Goal: Transaction & Acquisition: Purchase product/service

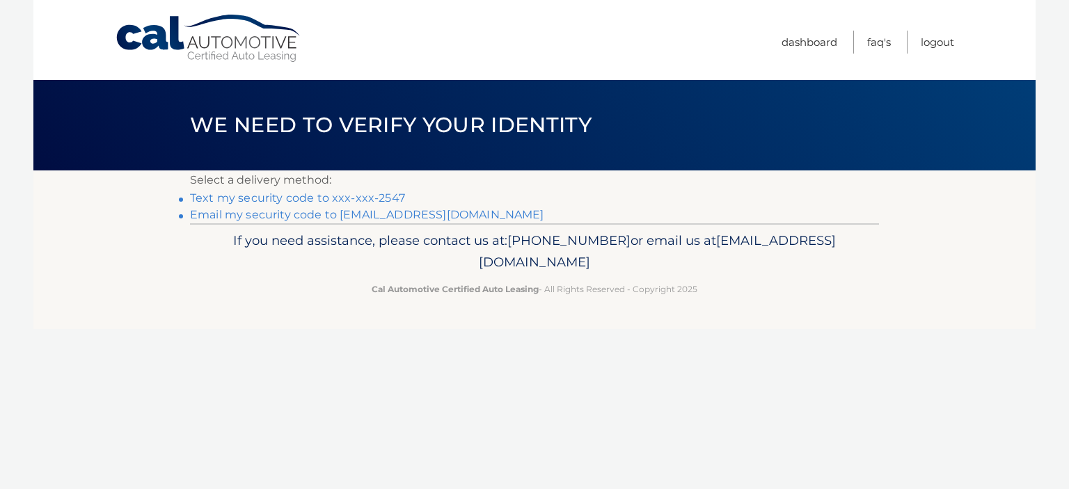
click at [337, 193] on link "Text my security code to xxx-xxx-2547" at bounding box center [297, 197] width 215 height 13
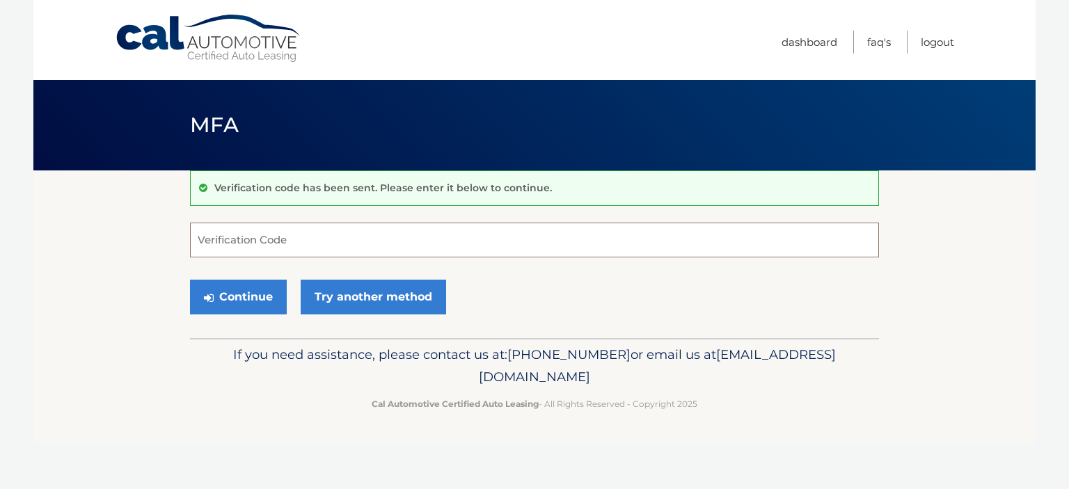
click at [223, 230] on input "Verification Code" at bounding box center [534, 240] width 689 height 35
type input "529725"
click at [248, 293] on button "Continue" at bounding box center [238, 297] width 97 height 35
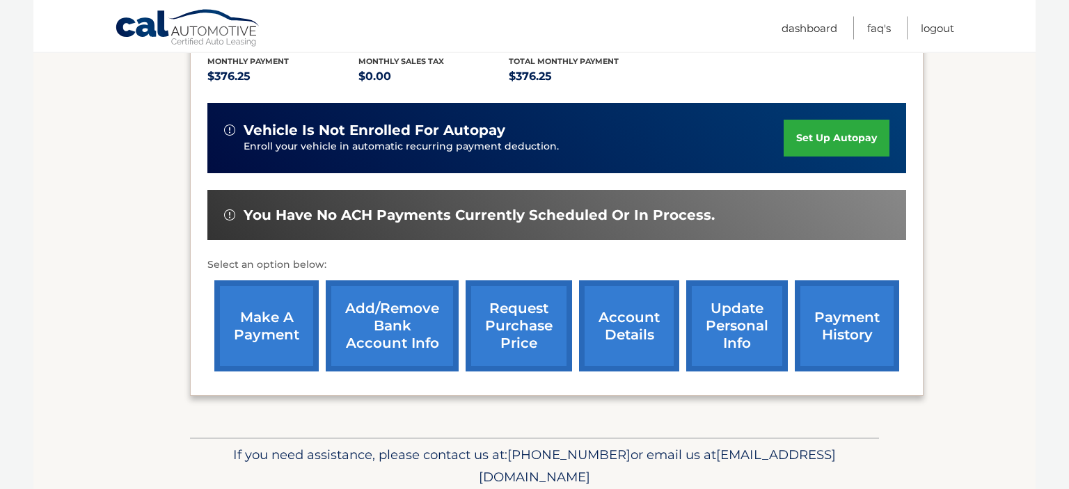
scroll to position [314, 0]
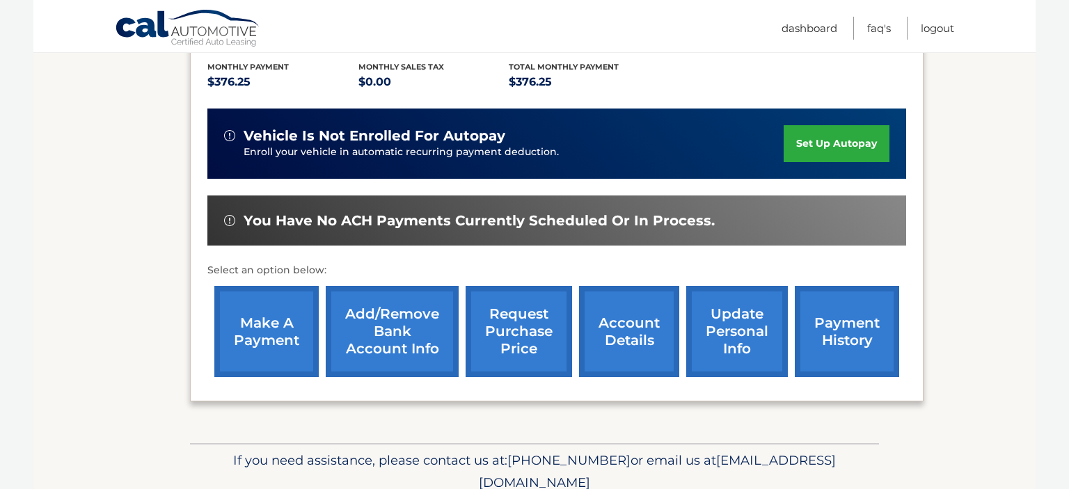
click at [260, 333] on link "make a payment" at bounding box center [266, 331] width 104 height 91
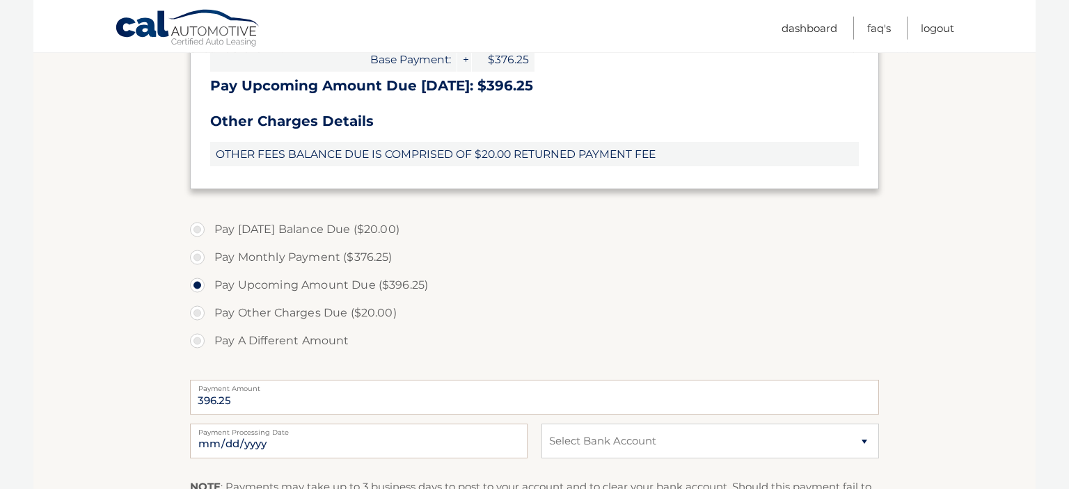
scroll to position [404, 0]
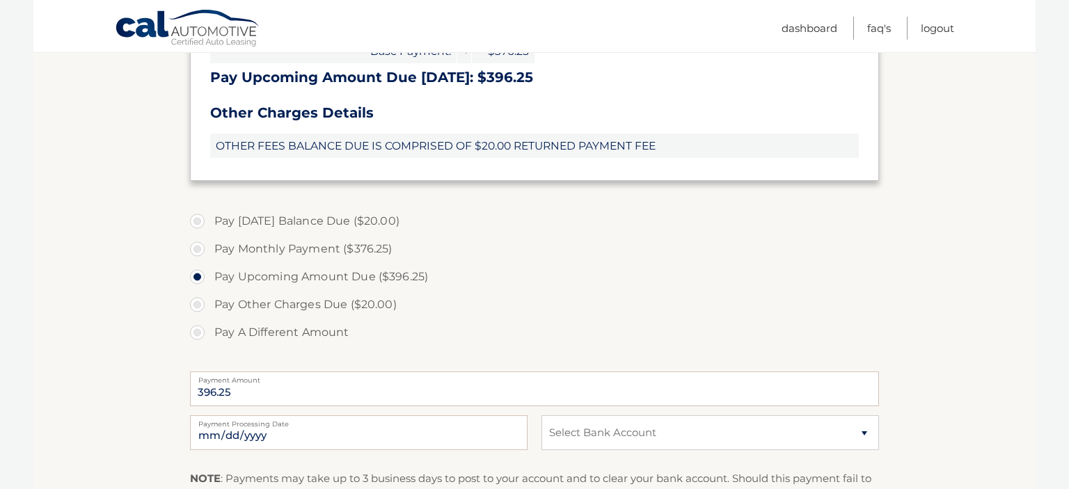
click at [198, 247] on label "Pay Monthly Payment ($376.25)" at bounding box center [534, 249] width 689 height 28
click at [198, 247] on input "Pay Monthly Payment ($376.25)" at bounding box center [203, 246] width 14 height 22
radio input "true"
type input "376.25"
click at [541, 415] on select "Select Bank Account Checking CANANDAIGUA NAT&#039;L BANK &amp; TR. CO. *****938…" at bounding box center [709, 432] width 337 height 35
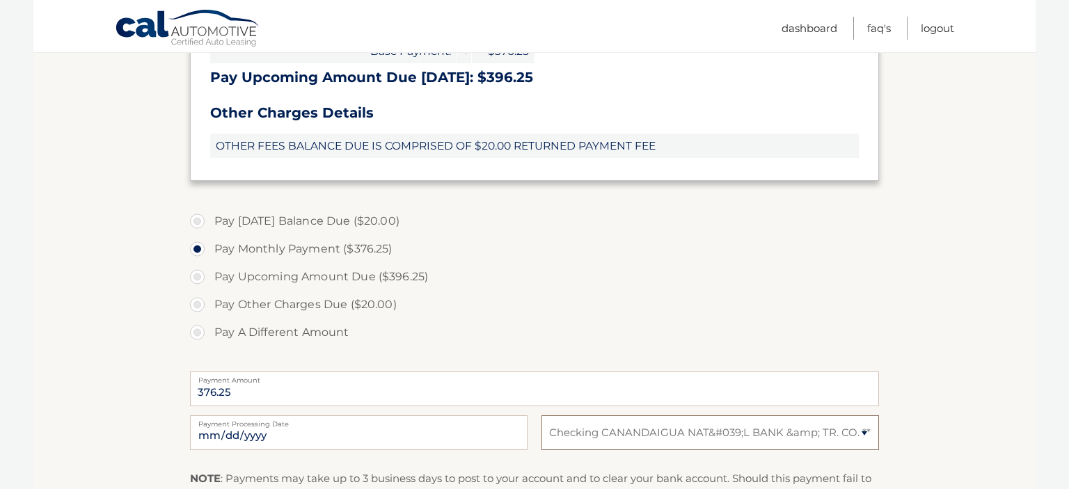
click option "Checking CANANDAIGUA NAT&#039;L BANK &amp; TR. CO. *****9380" at bounding box center [0, 0] width 0 height 0
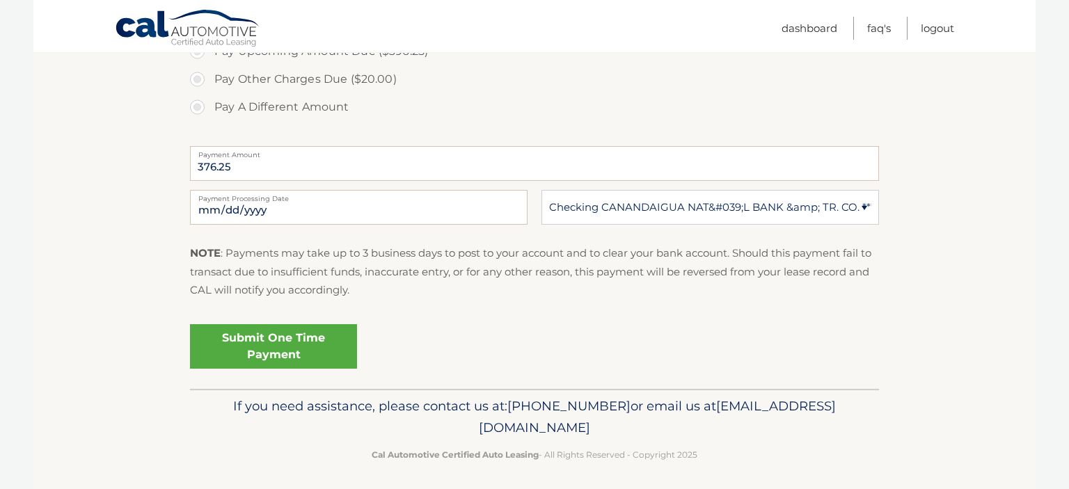
scroll to position [634, 0]
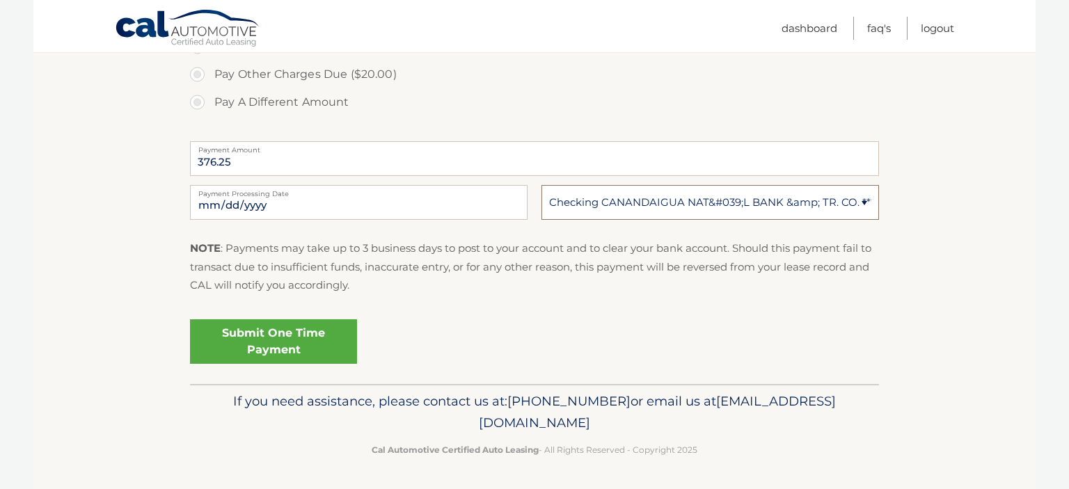
click at [541, 185] on select "Select Bank Account Checking CANANDAIGUA NAT&#039;L BANK &amp; TR. CO. *****938…" at bounding box center [709, 202] width 337 height 35
select select "ZDM3ZTdmZjUtZGMyZS00NjMwLTkyYmYtMDNjNWM1YWE5Y2Zl"
click option "Checking CANANDAIGUA NAT&#039;L BANK &amp; TR. CO. *****9380" at bounding box center [0, 0] width 0 height 0
click at [285, 335] on link "Submit One Time Payment" at bounding box center [273, 341] width 167 height 45
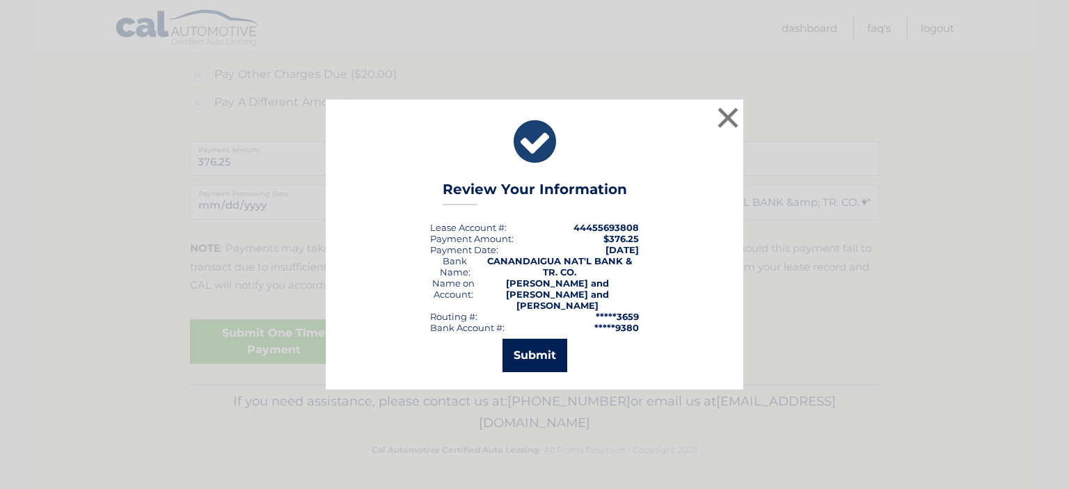
click at [529, 345] on button "Submit" at bounding box center [534, 355] width 65 height 33
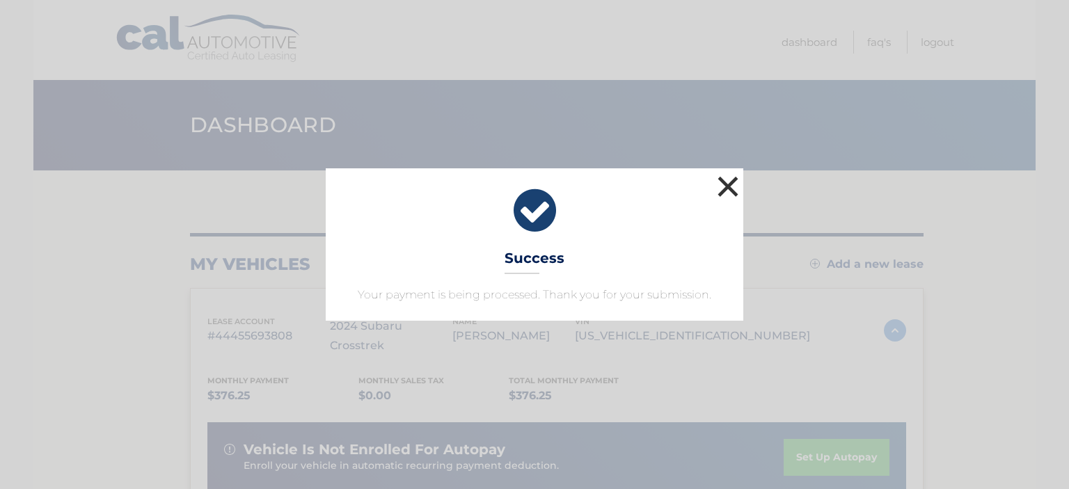
click at [726, 176] on button "×" at bounding box center [728, 187] width 28 height 28
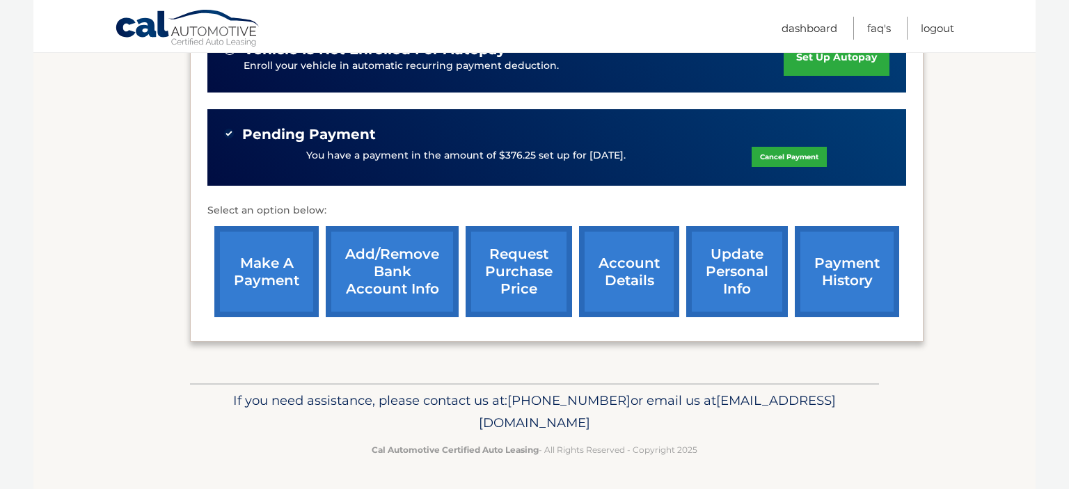
scroll to position [414, 0]
click at [815, 260] on link "payment history" at bounding box center [847, 271] width 104 height 91
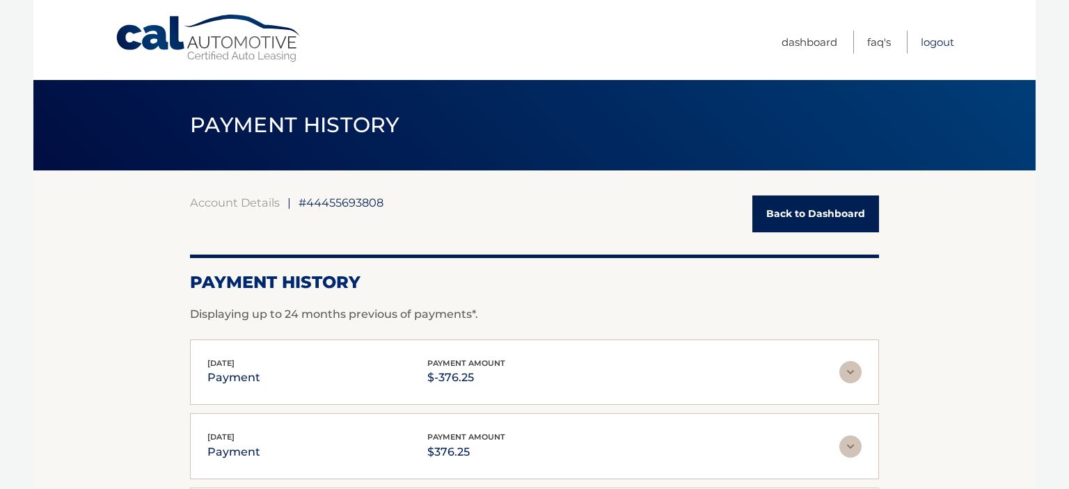
click at [944, 38] on link "Logout" at bounding box center [936, 42] width 33 height 23
